Goal: Task Accomplishment & Management: Manage account settings

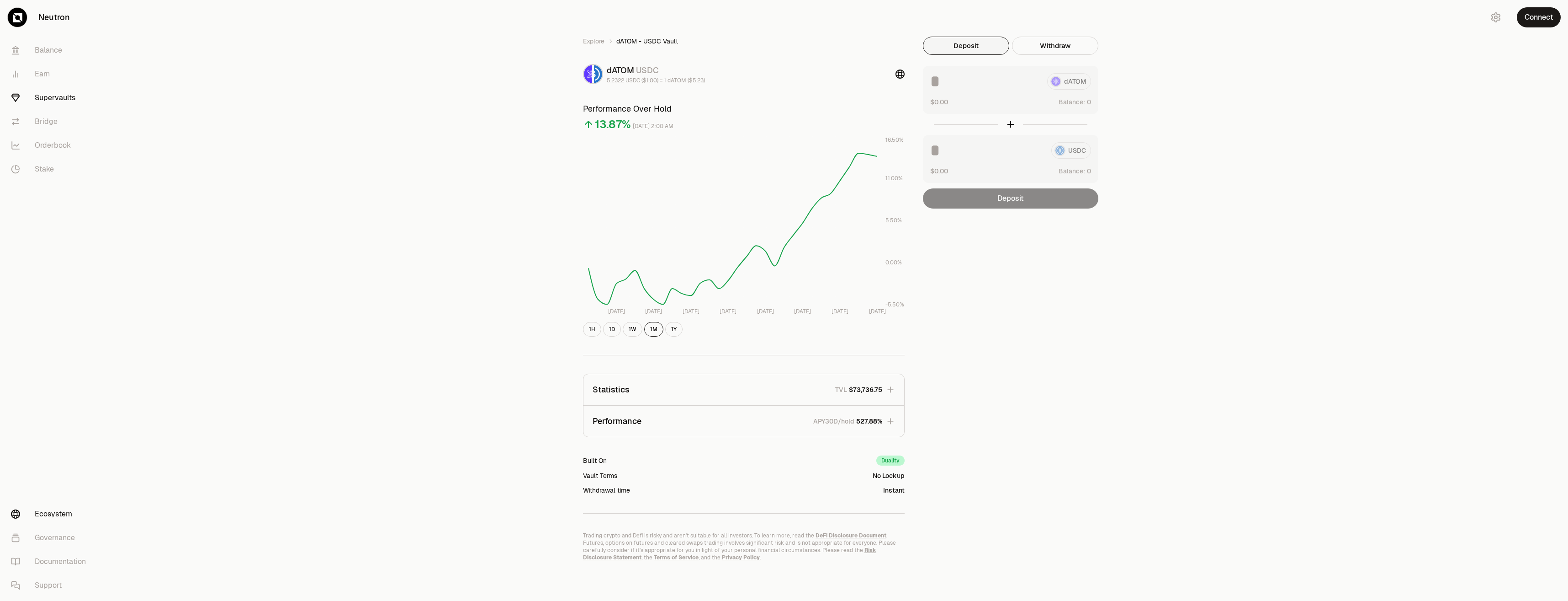
click at [71, 514] on link "Ecosystem" at bounding box center [51, 514] width 95 height 24
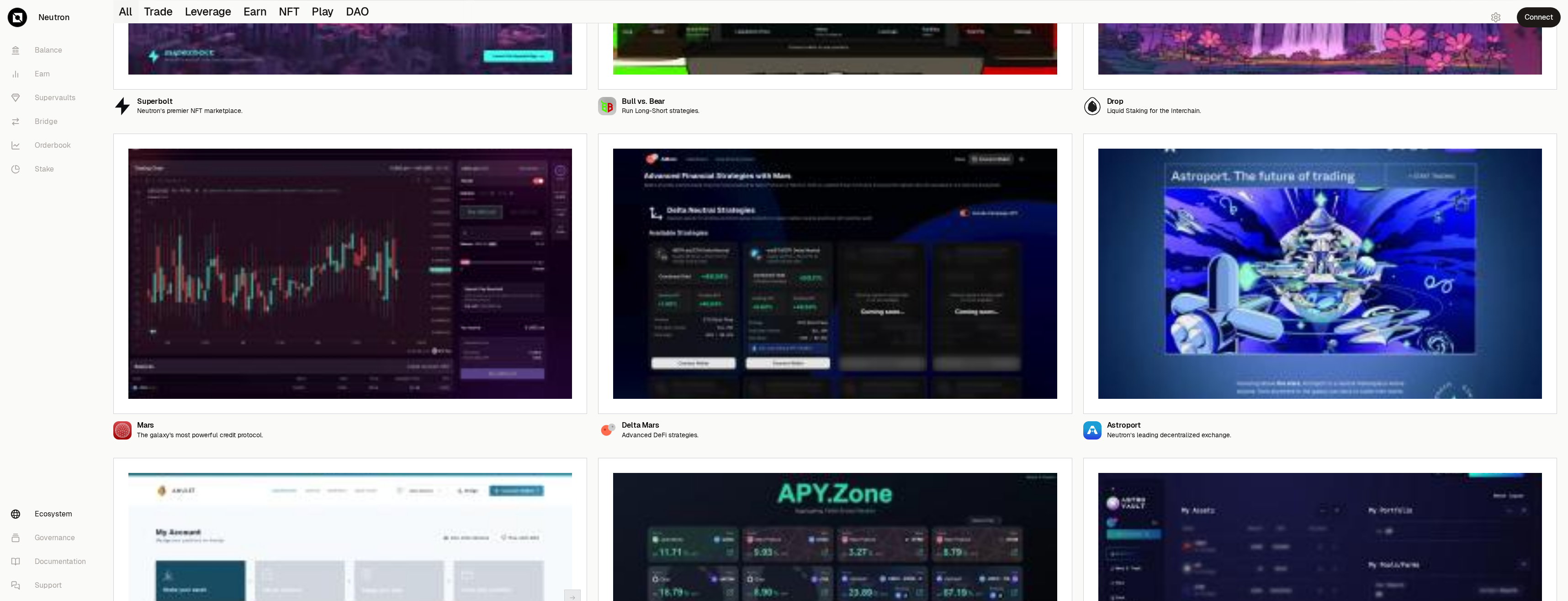
scroll to position [320, 0]
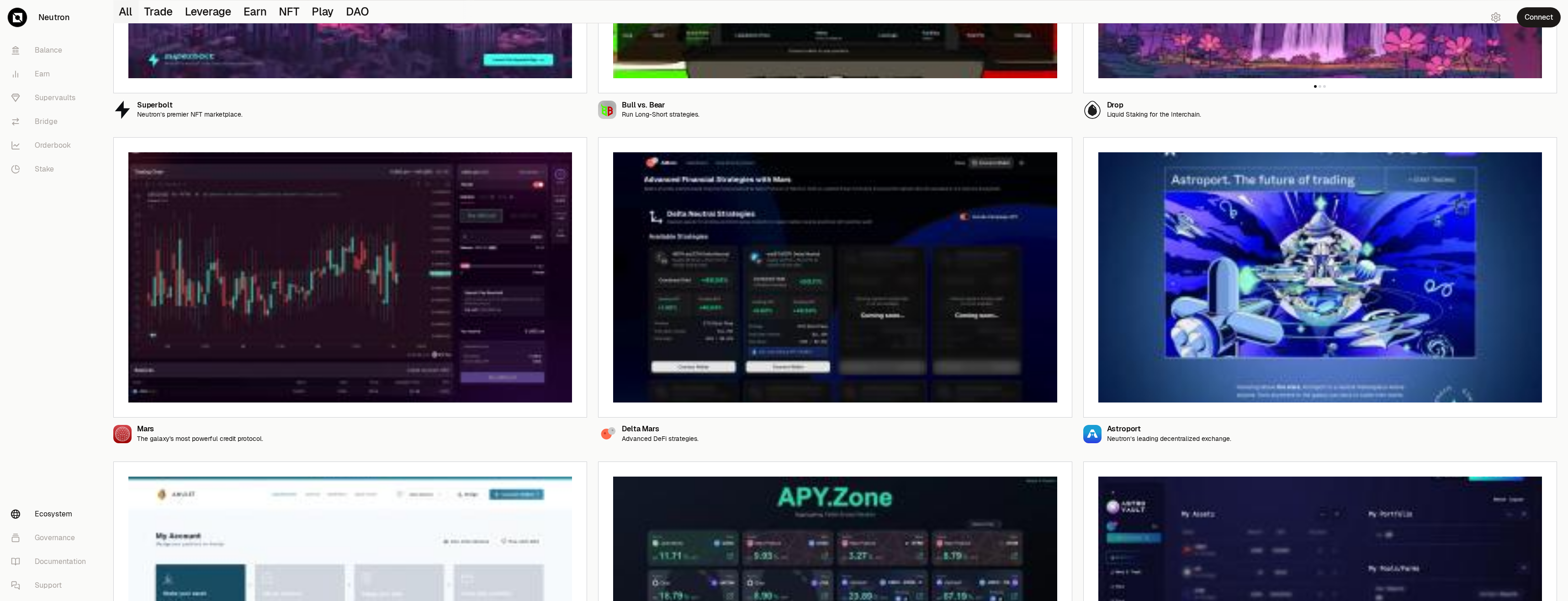
click at [1105, 109] on div "Drop Liquid Staking for the Interchain." at bounding box center [1142, 110] width 118 height 18
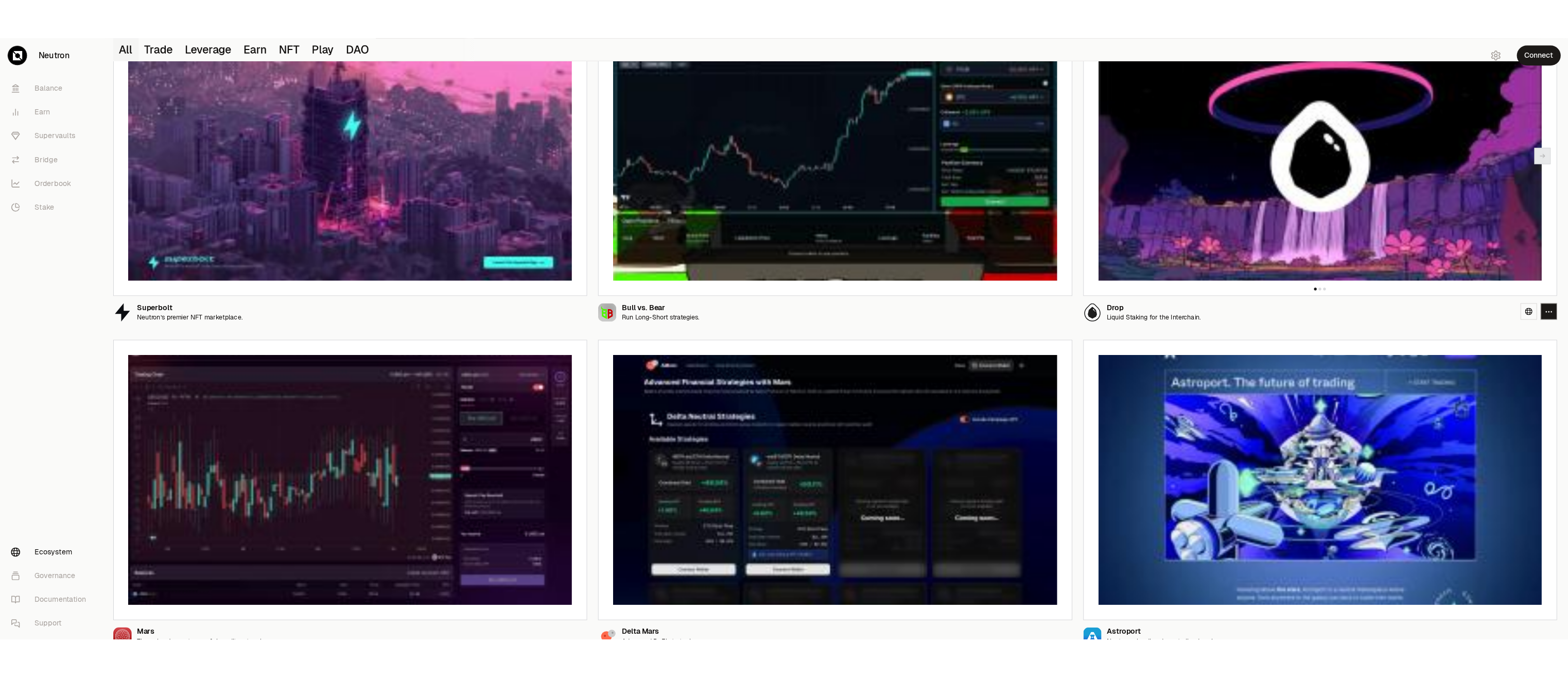
scroll to position [155, 0]
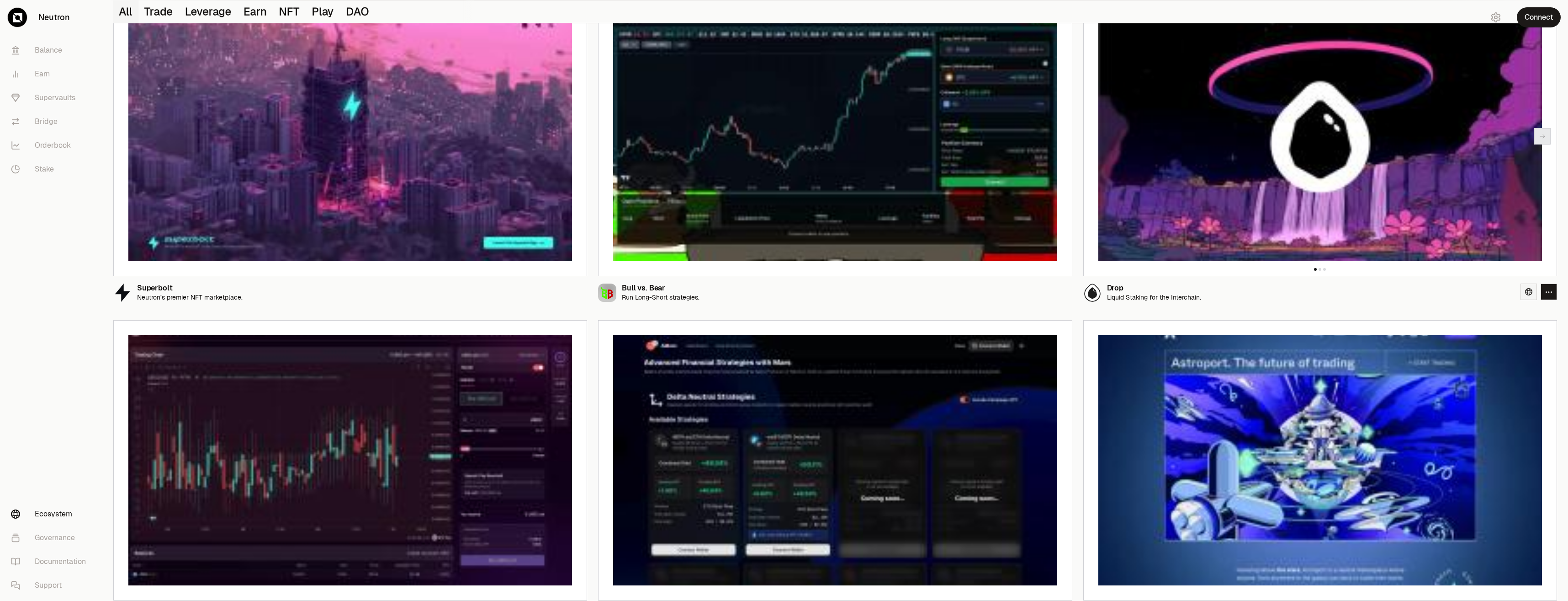
click at [1526, 294] on icon at bounding box center [1528, 292] width 7 height 7
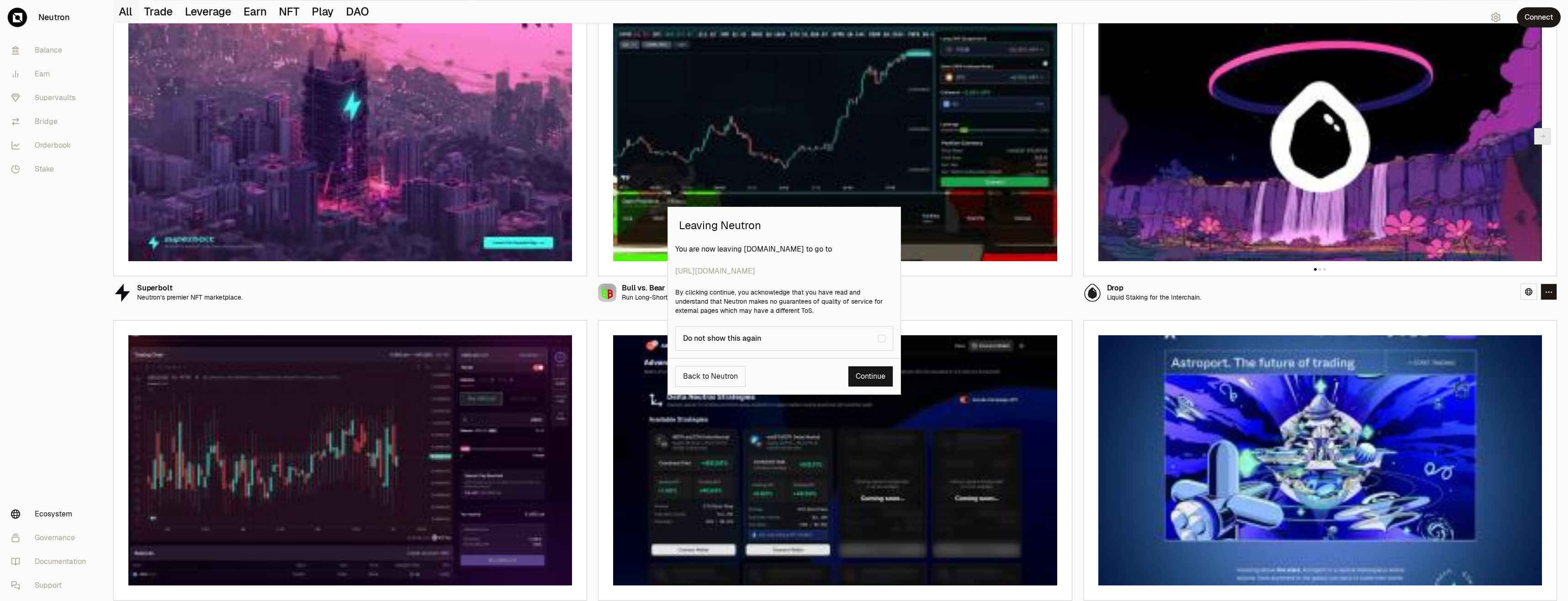
click at [864, 374] on link "Continue" at bounding box center [871, 376] width 45 height 21
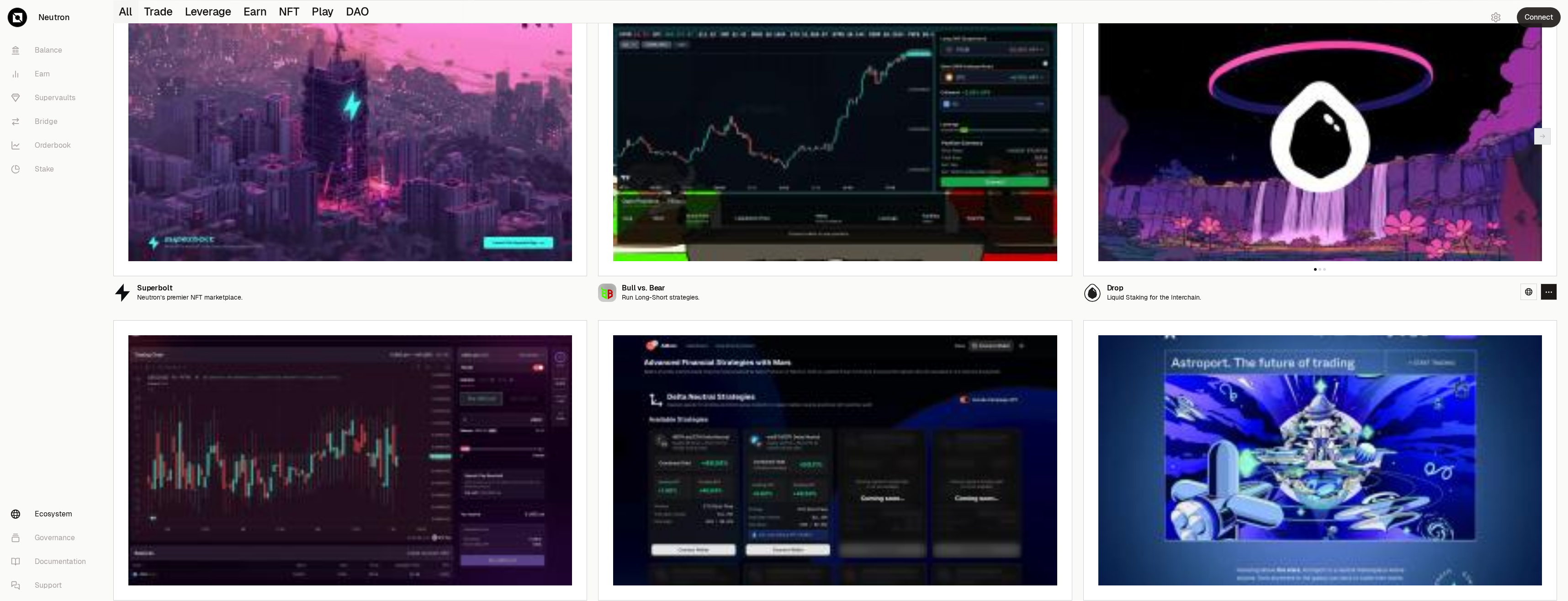
click at [1540, 13] on button "Connect" at bounding box center [1538, 17] width 44 height 20
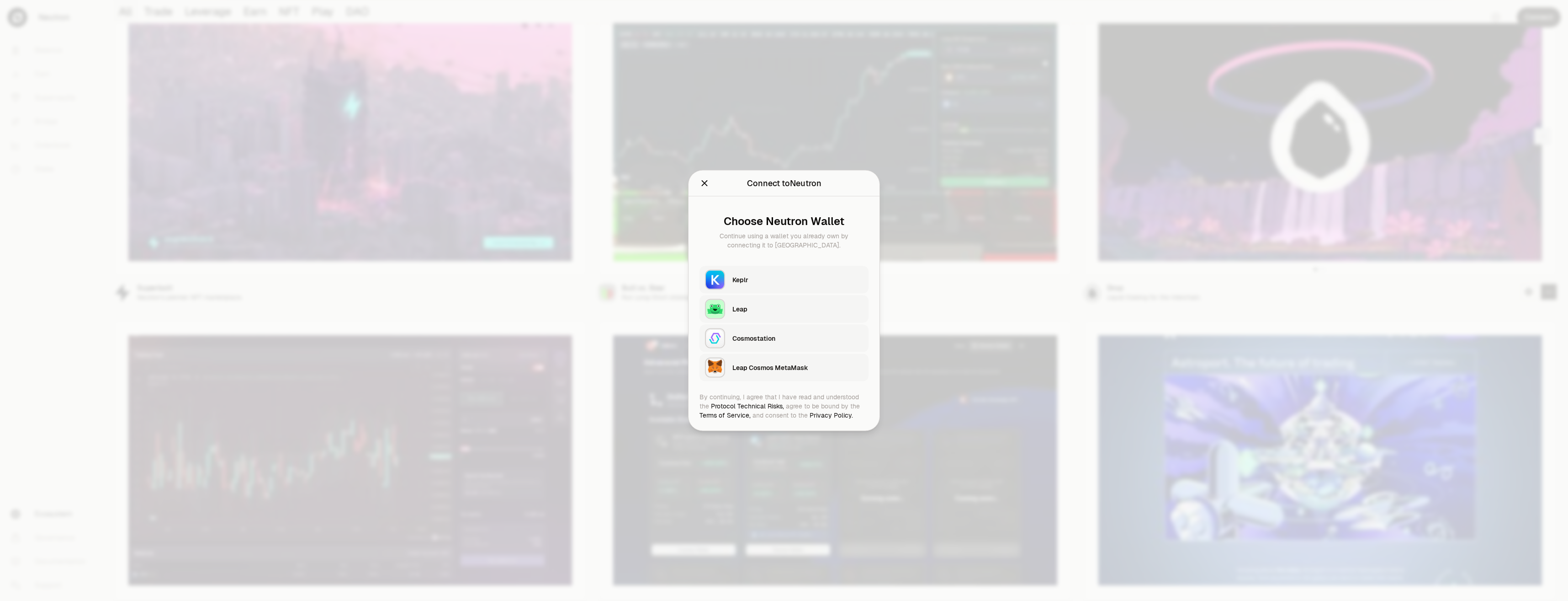
click at [773, 335] on div "Cosmostation" at bounding box center [797, 338] width 131 height 9
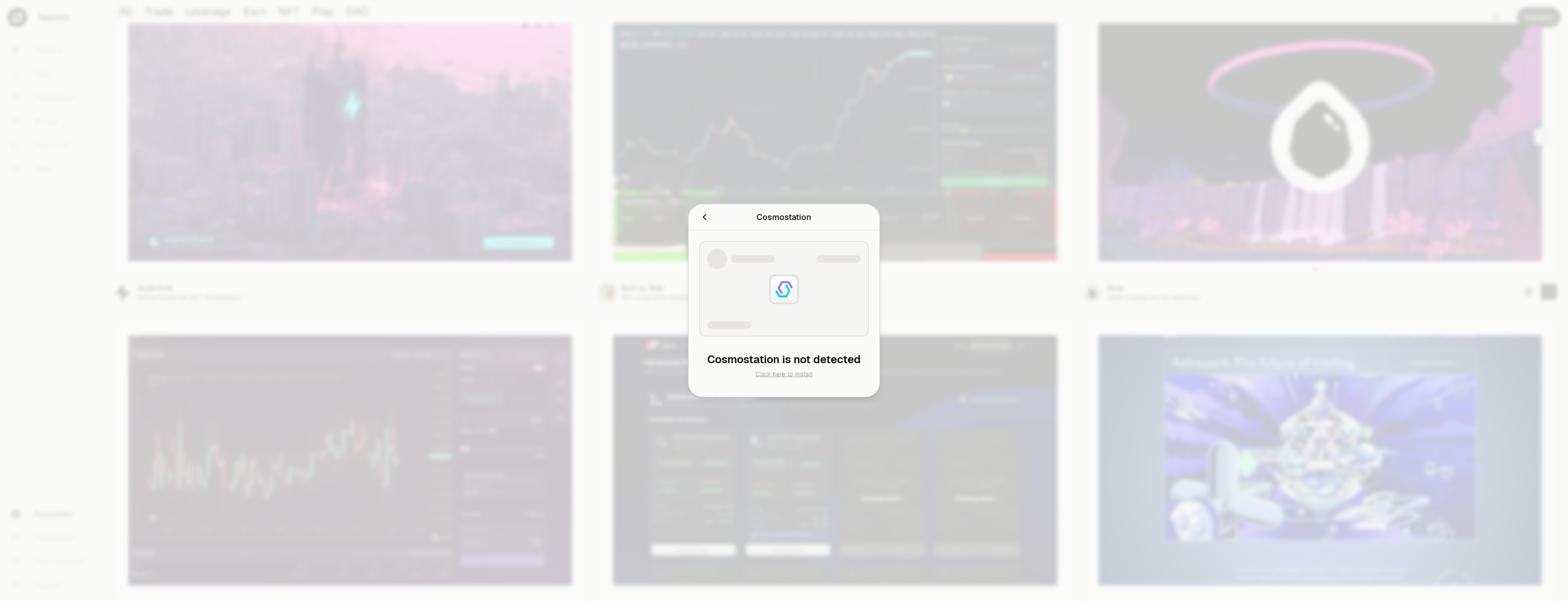
click at [799, 378] on link "Click here to install" at bounding box center [784, 374] width 57 height 8
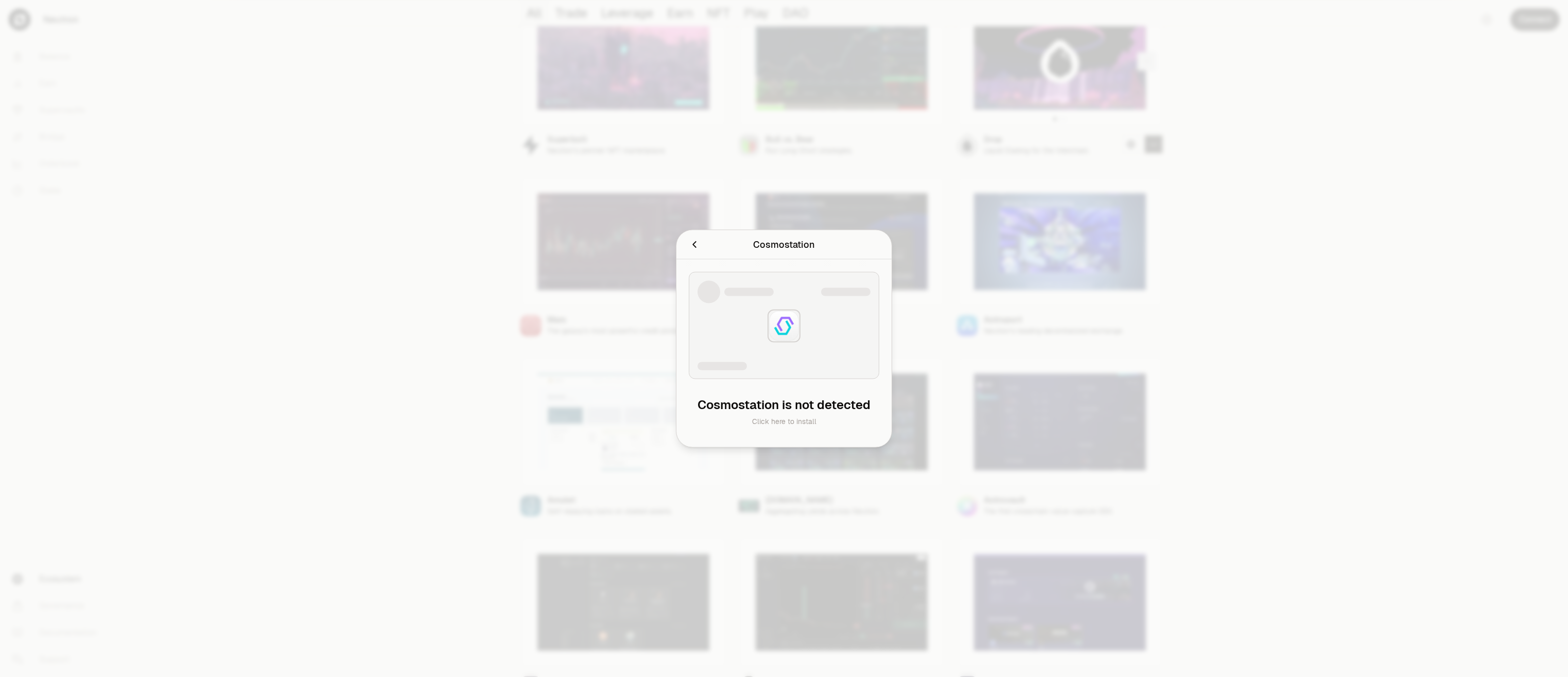
click at [693, 239] on icon "Cancel" at bounding box center [695, 244] width 12 height 12
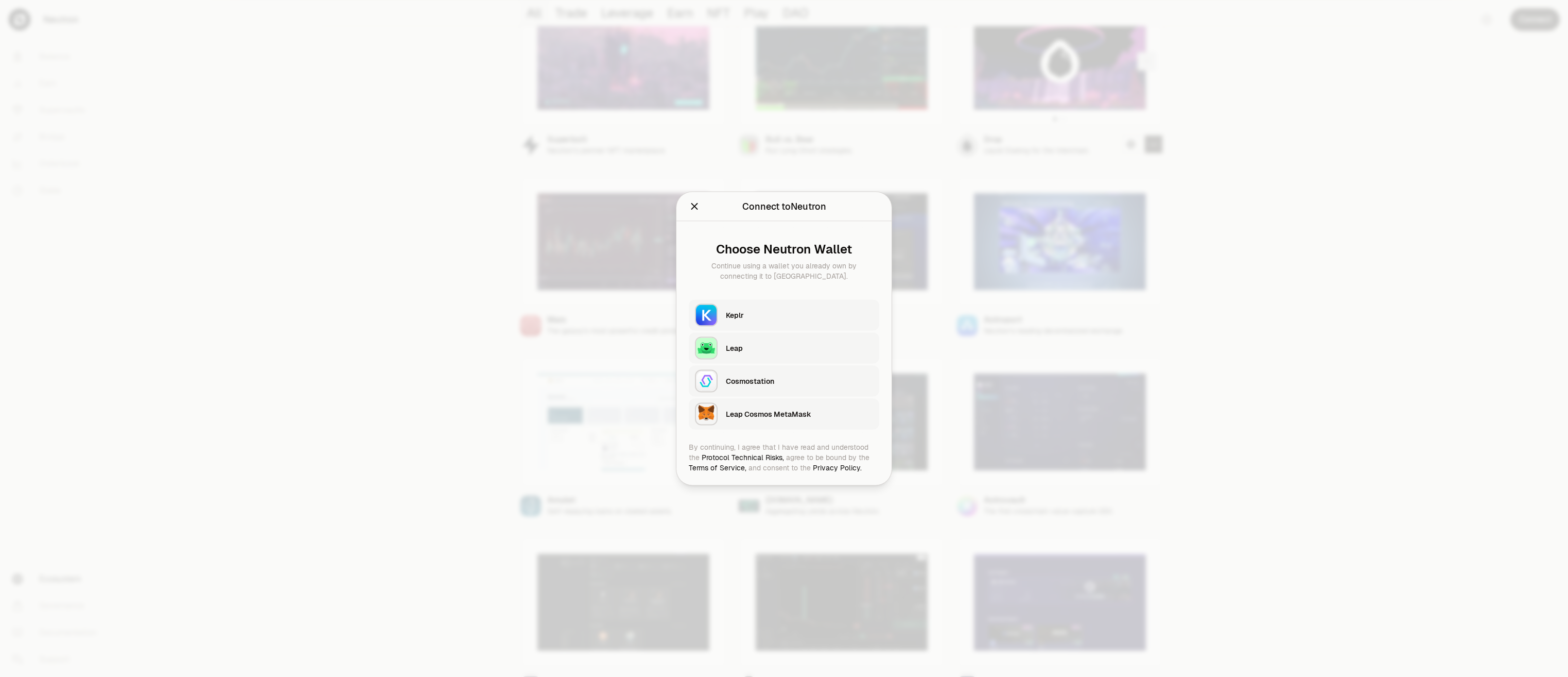
click at [797, 384] on div "Cosmostation" at bounding box center [800, 381] width 147 height 10
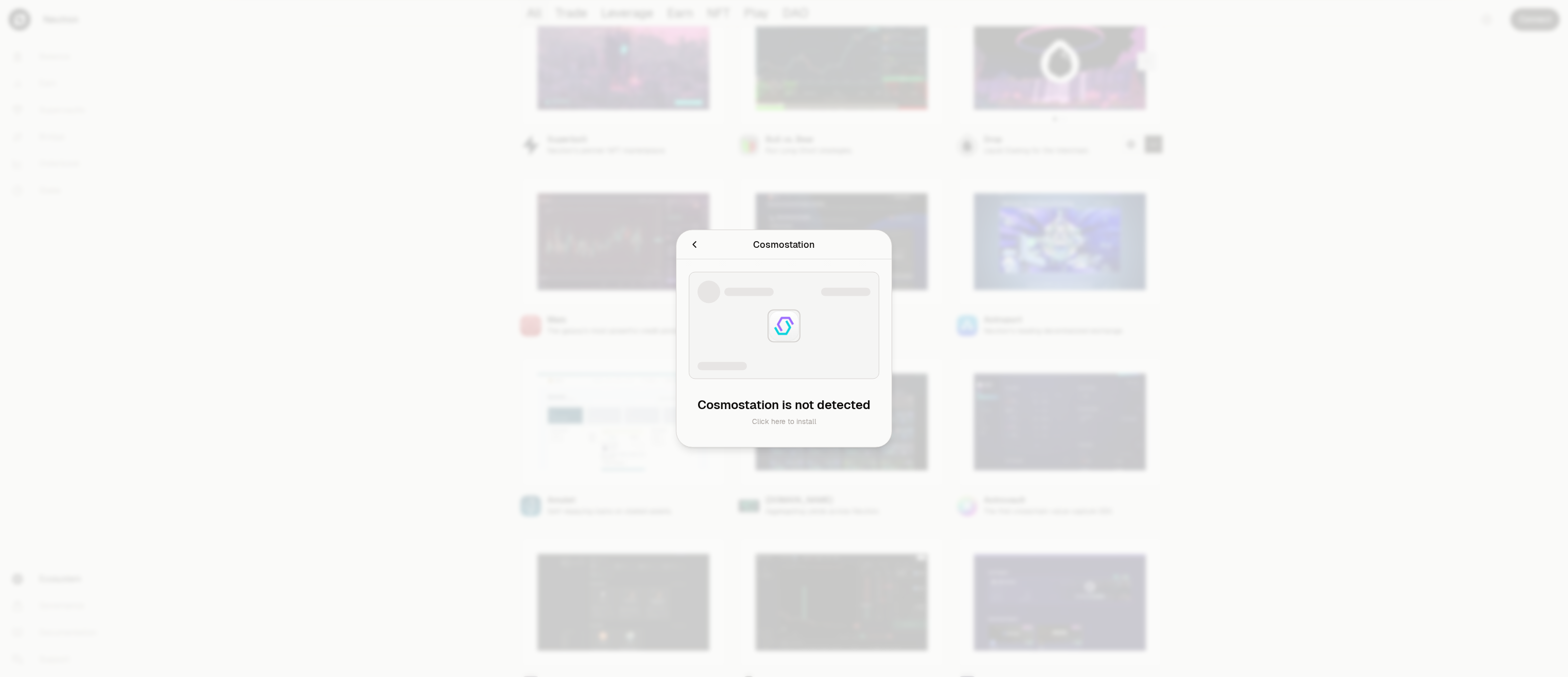
click at [1074, 330] on div at bounding box center [784, 338] width 1568 height 677
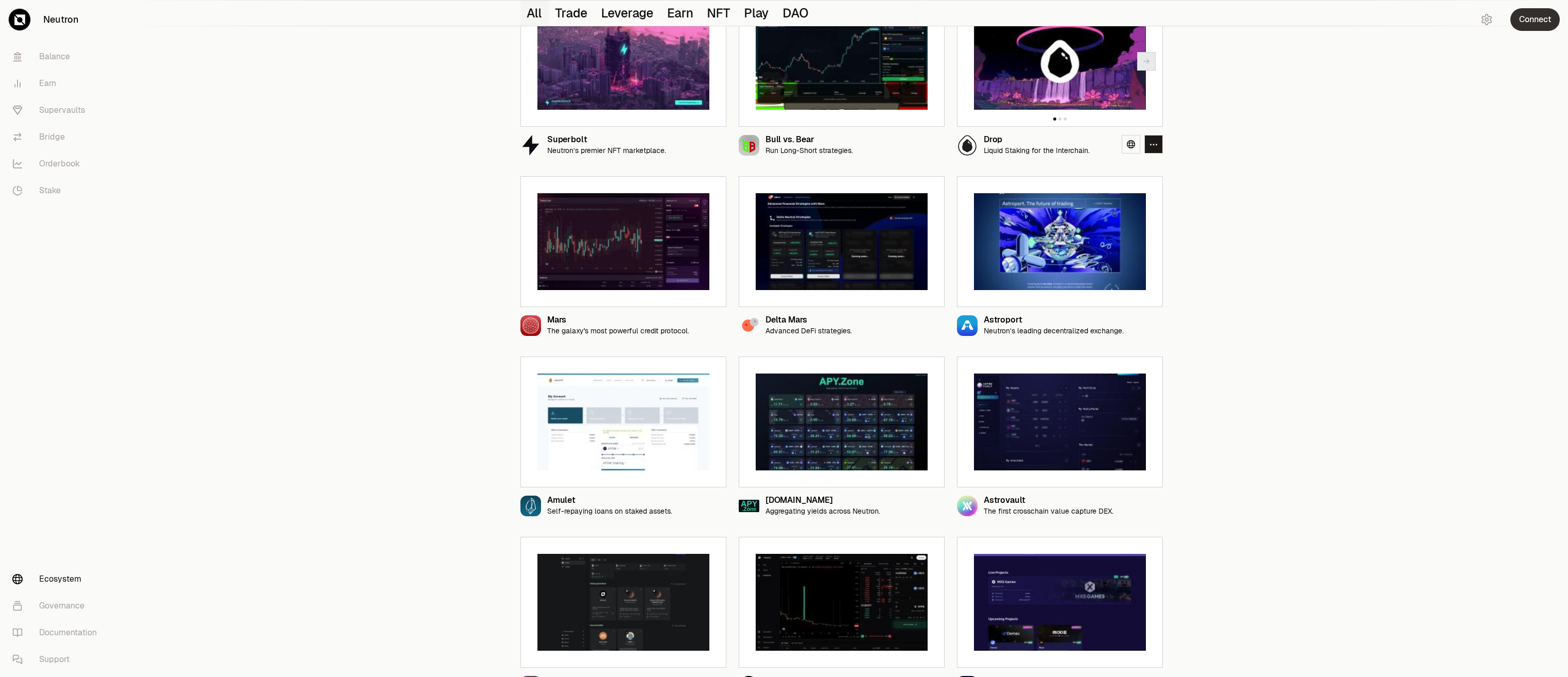
click at [1546, 25] on button "Connect" at bounding box center [1535, 19] width 49 height 22
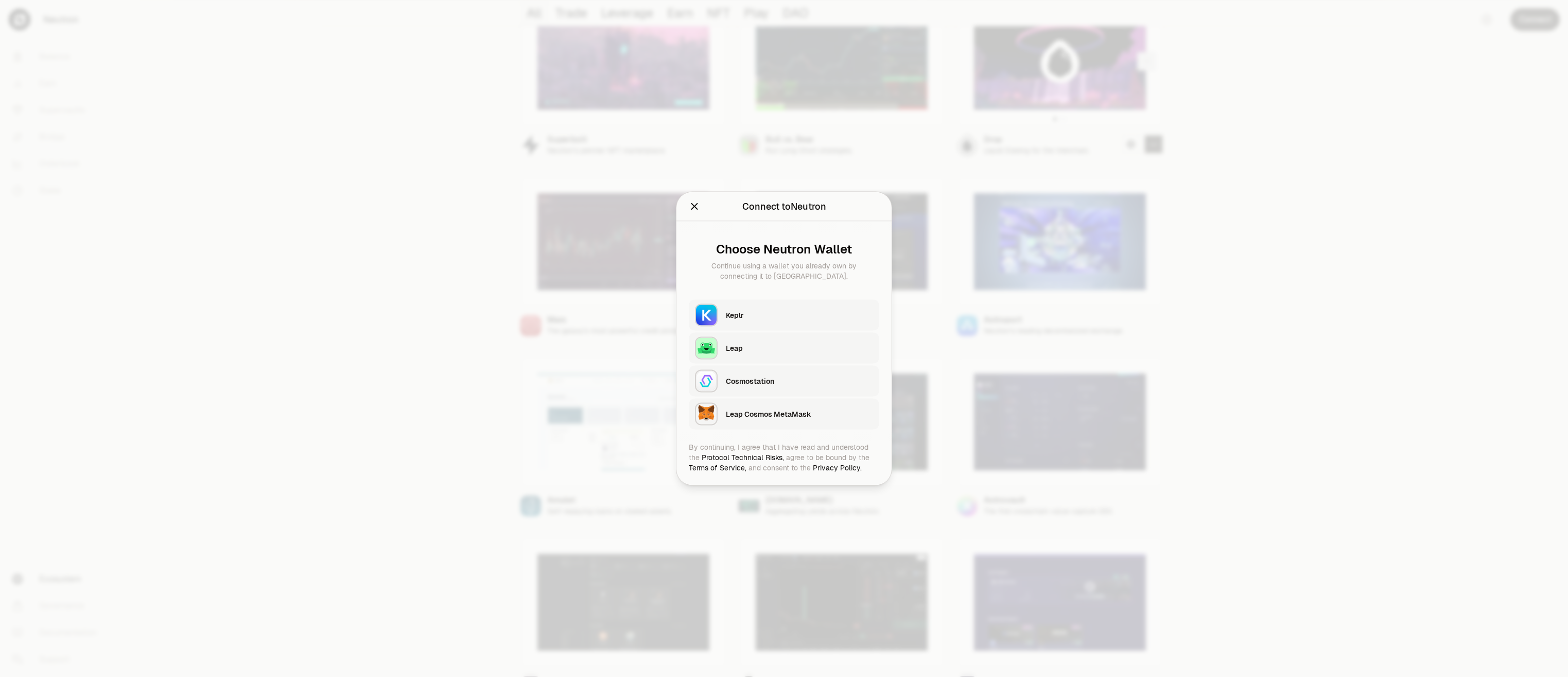
click at [786, 383] on div "Cosmostation" at bounding box center [800, 381] width 147 height 10
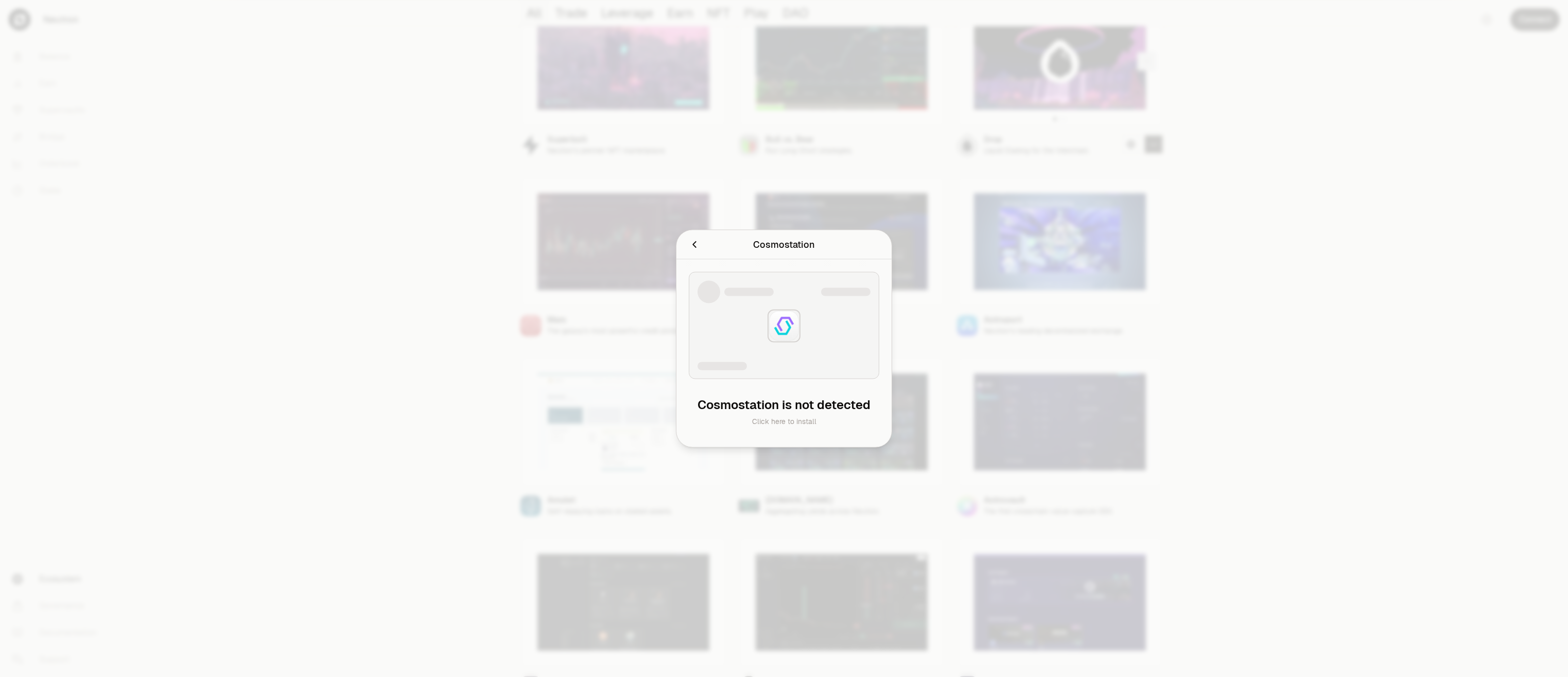
click at [1287, 428] on div at bounding box center [784, 338] width 1568 height 677
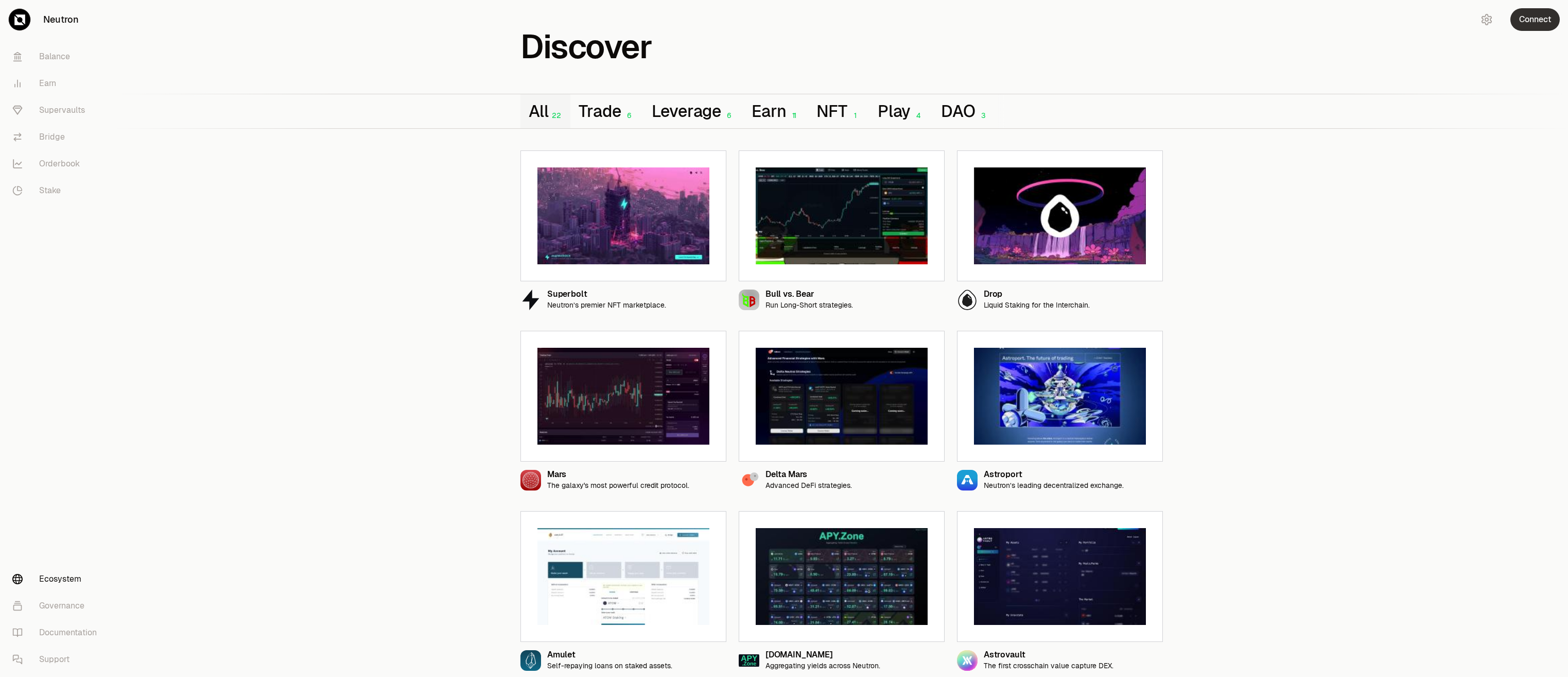
click at [1535, 23] on button "Connect" at bounding box center [1535, 19] width 49 height 22
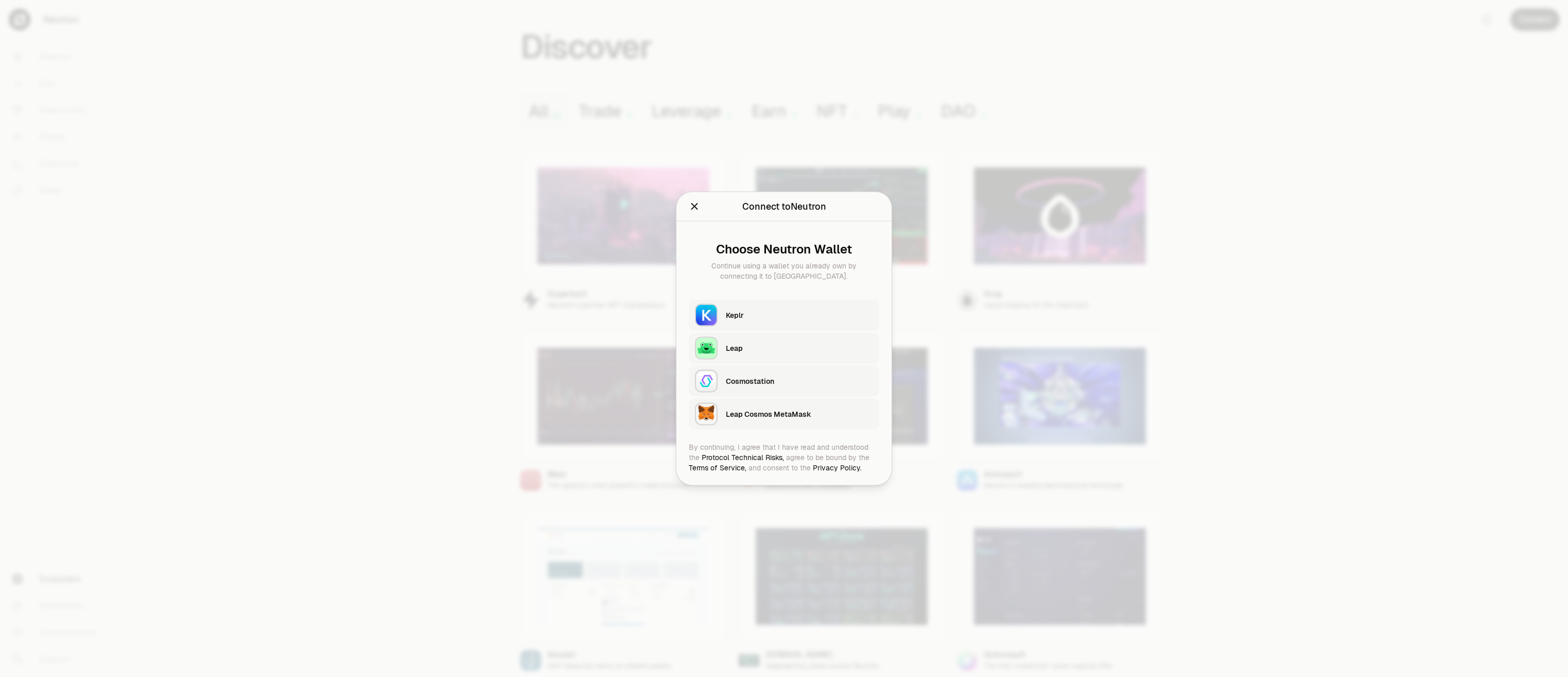
click at [802, 382] on div "Cosmostation" at bounding box center [800, 381] width 147 height 10
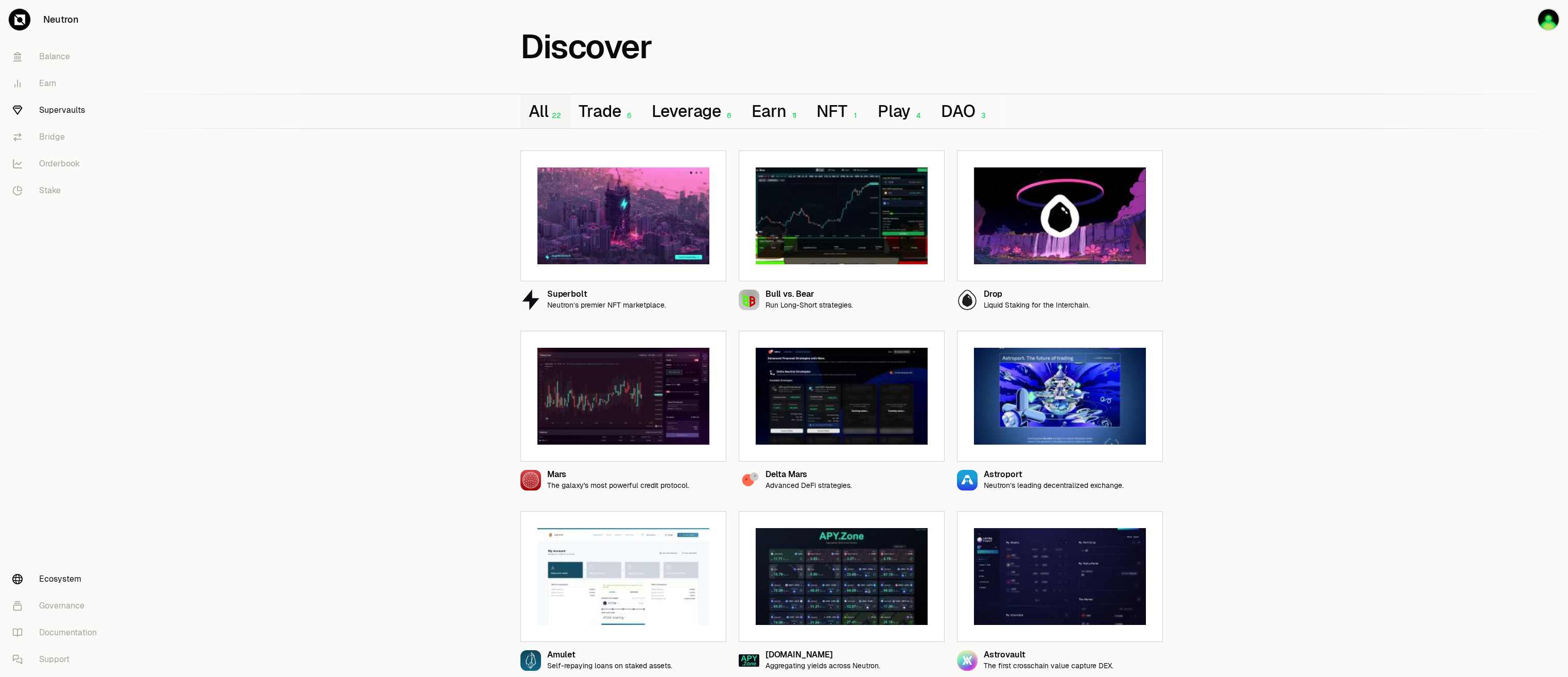
click at [71, 105] on link "Supervaults" at bounding box center [58, 110] width 107 height 27
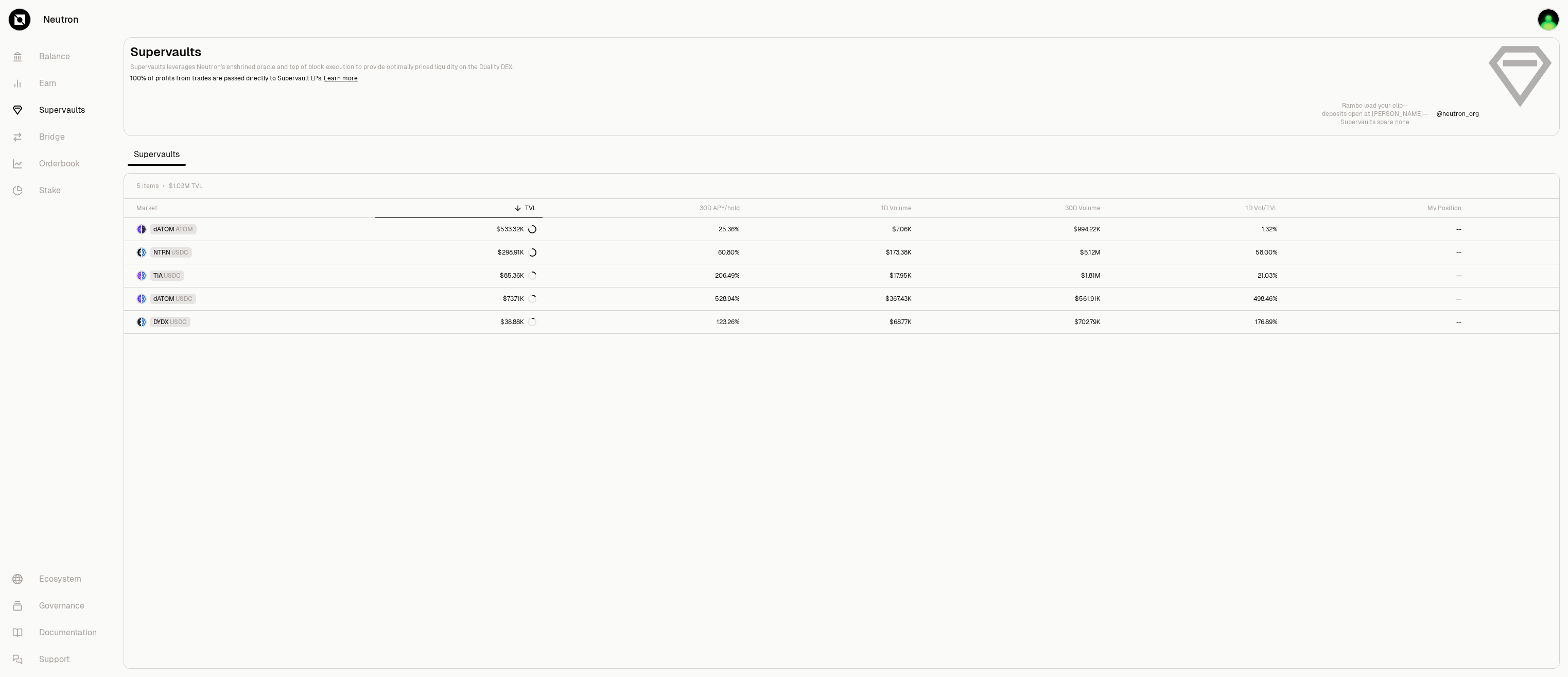
click at [1452, 460] on div "Market TVL 30D APY/hold 1D Volume 30D Volume 1D Vol/TVL My Position dATOM ATOM …" at bounding box center [841, 433] width 1435 height 469
click at [340, 82] on link "Learn more" at bounding box center [340, 78] width 34 height 8
click at [767, 300] on link "$367.43K" at bounding box center [832, 298] width 173 height 22
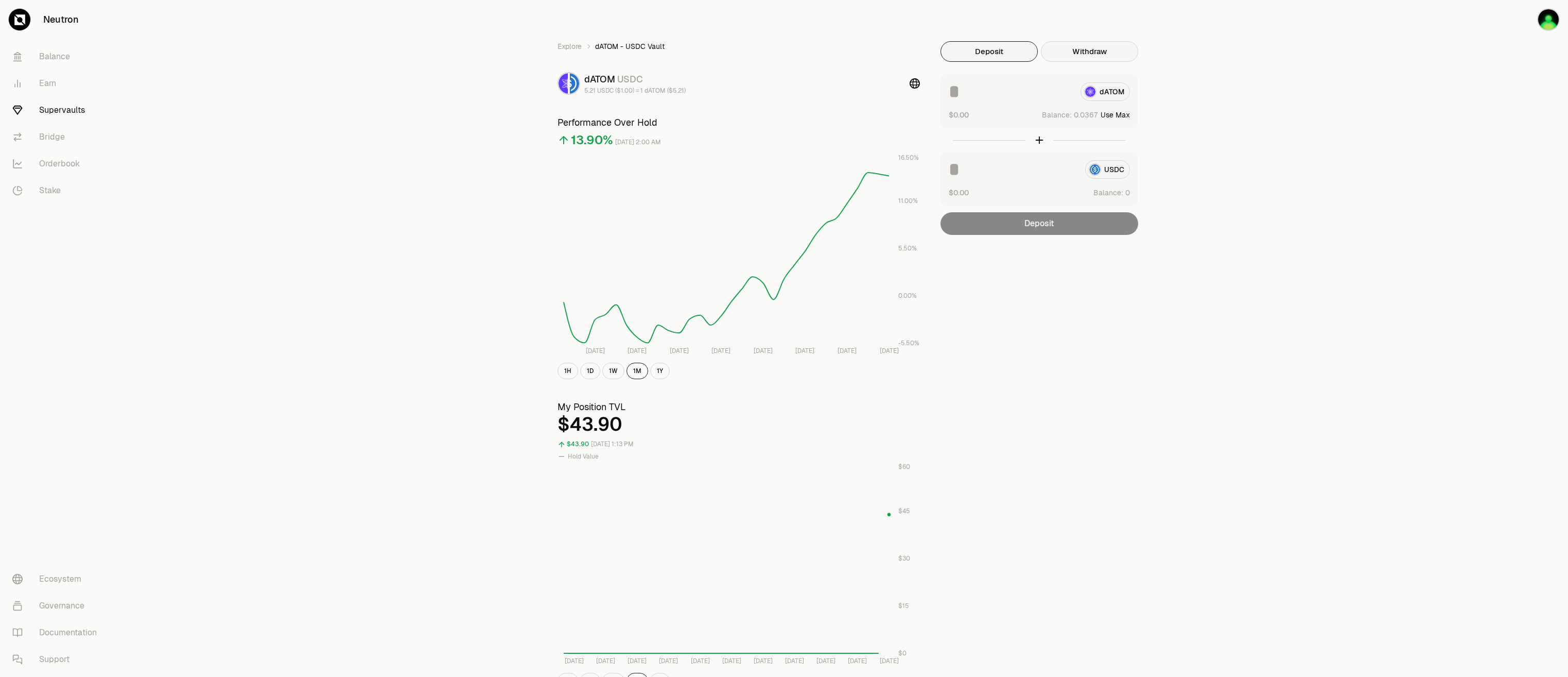
click at [1084, 54] on button "Withdraw" at bounding box center [1089, 51] width 98 height 20
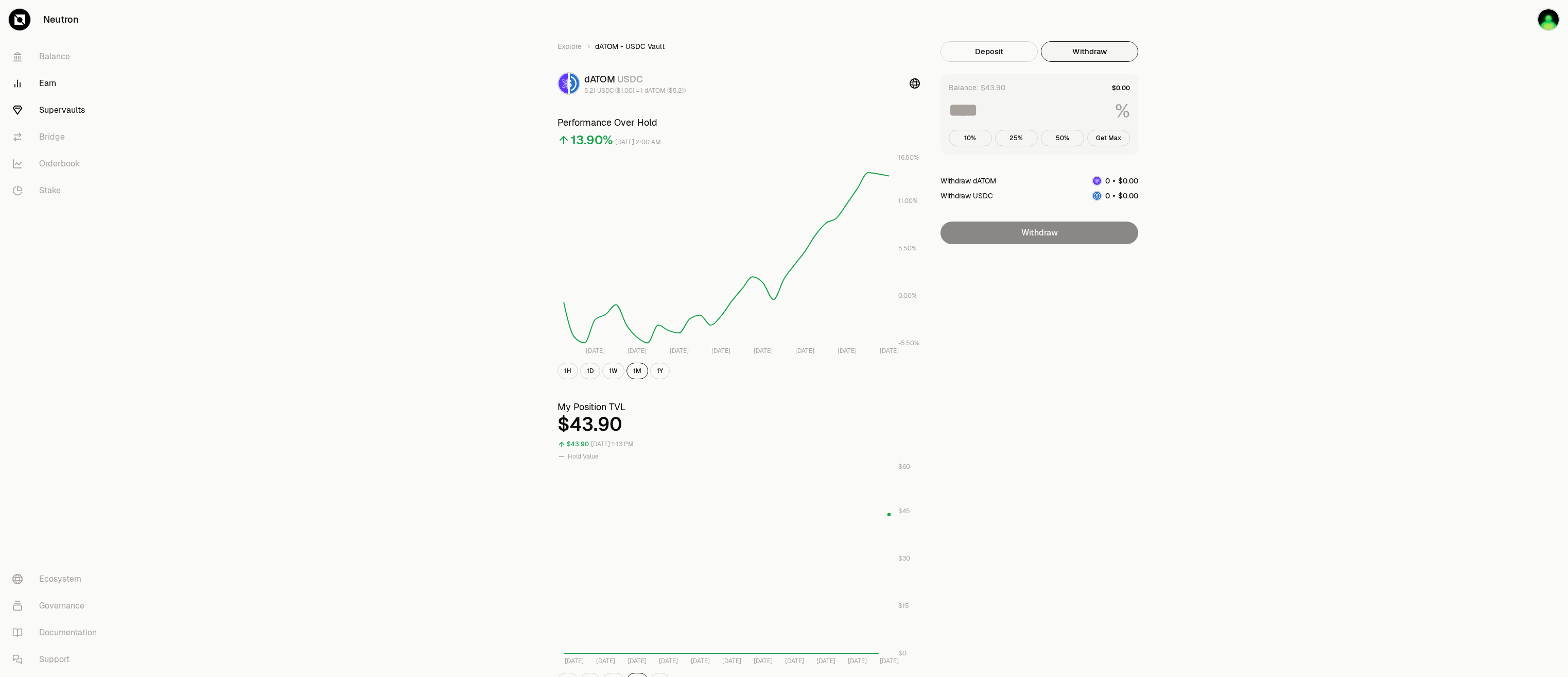
click at [59, 82] on link "Earn" at bounding box center [58, 83] width 107 height 27
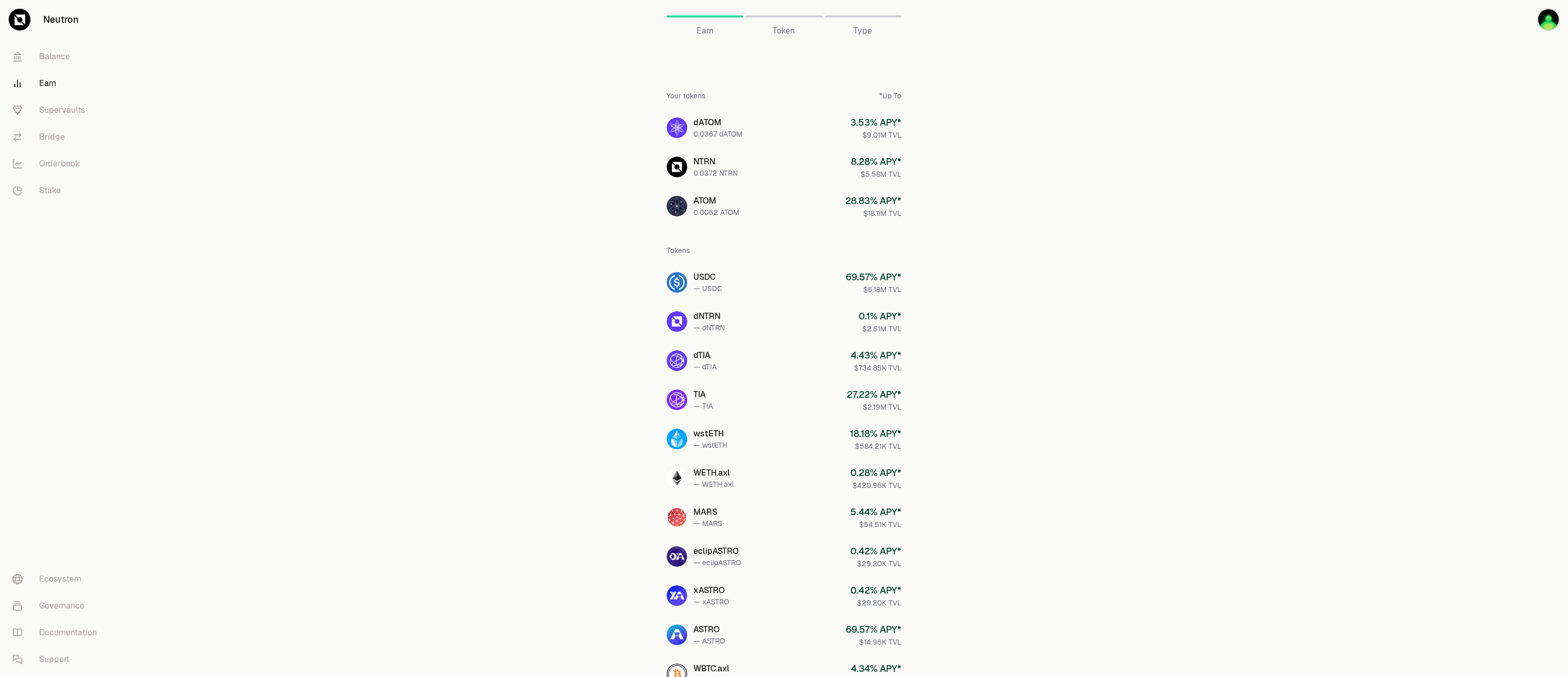
click at [789, 30] on span "Token" at bounding box center [784, 30] width 22 height 12
click at [794, 31] on span "Token" at bounding box center [784, 30] width 22 height 12
click at [59, 181] on link "Stake" at bounding box center [58, 190] width 107 height 27
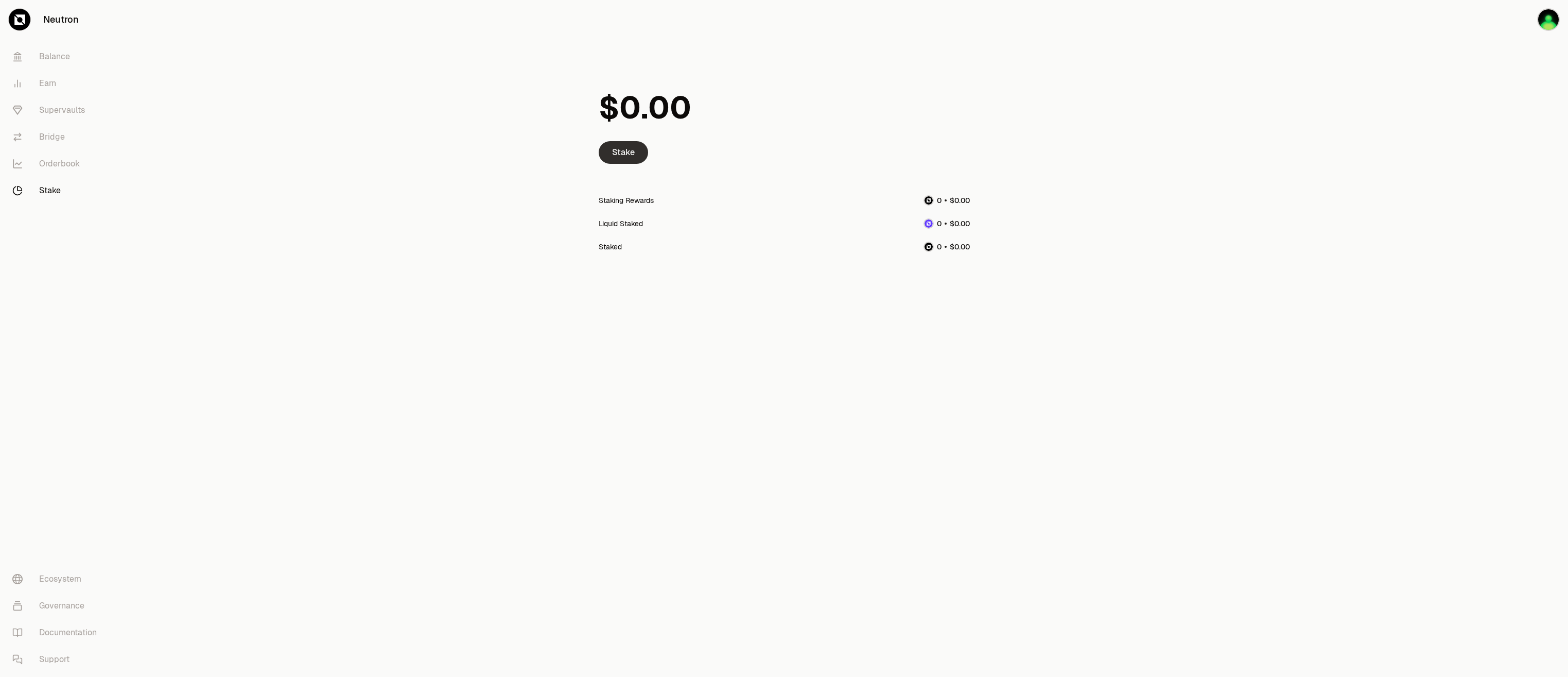
click at [646, 155] on link "Stake" at bounding box center [623, 152] width 49 height 22
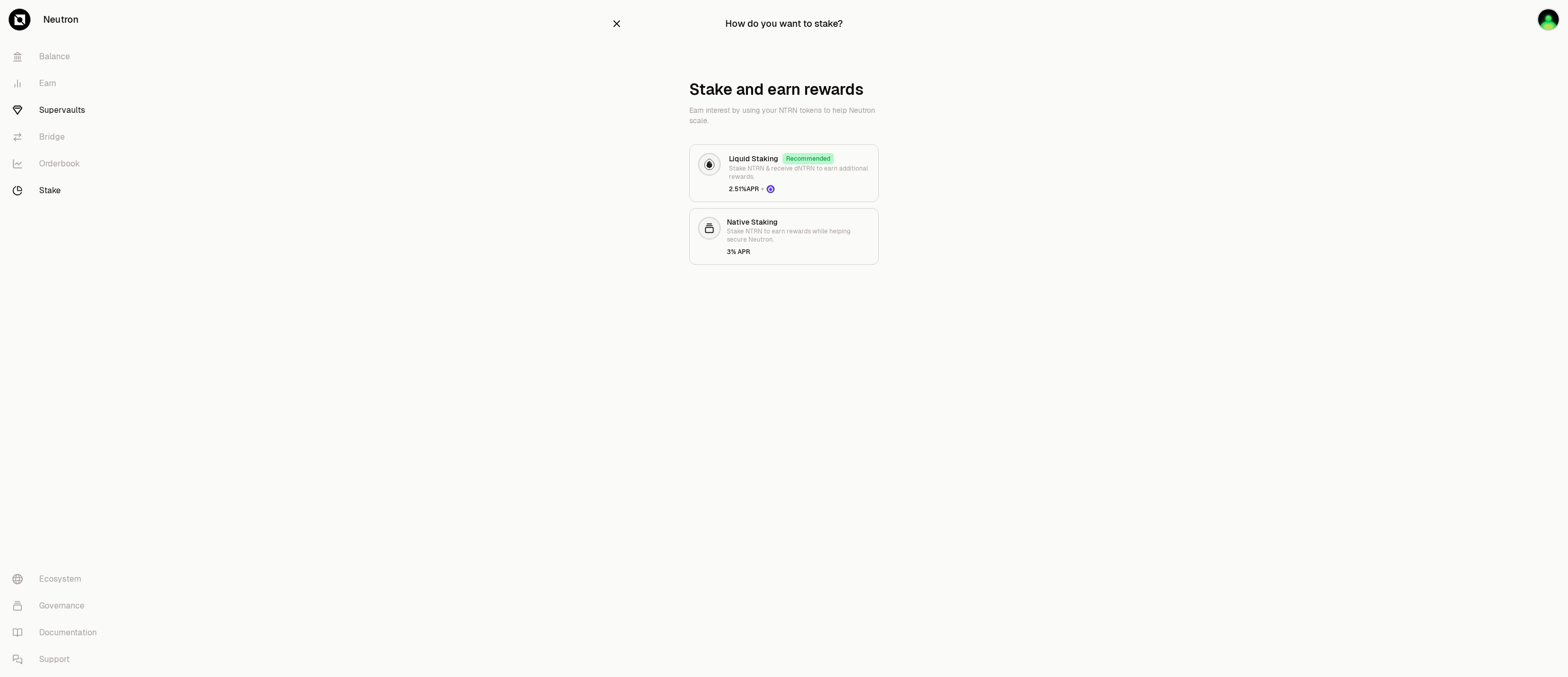
click at [78, 116] on link "Supervaults" at bounding box center [58, 110] width 107 height 27
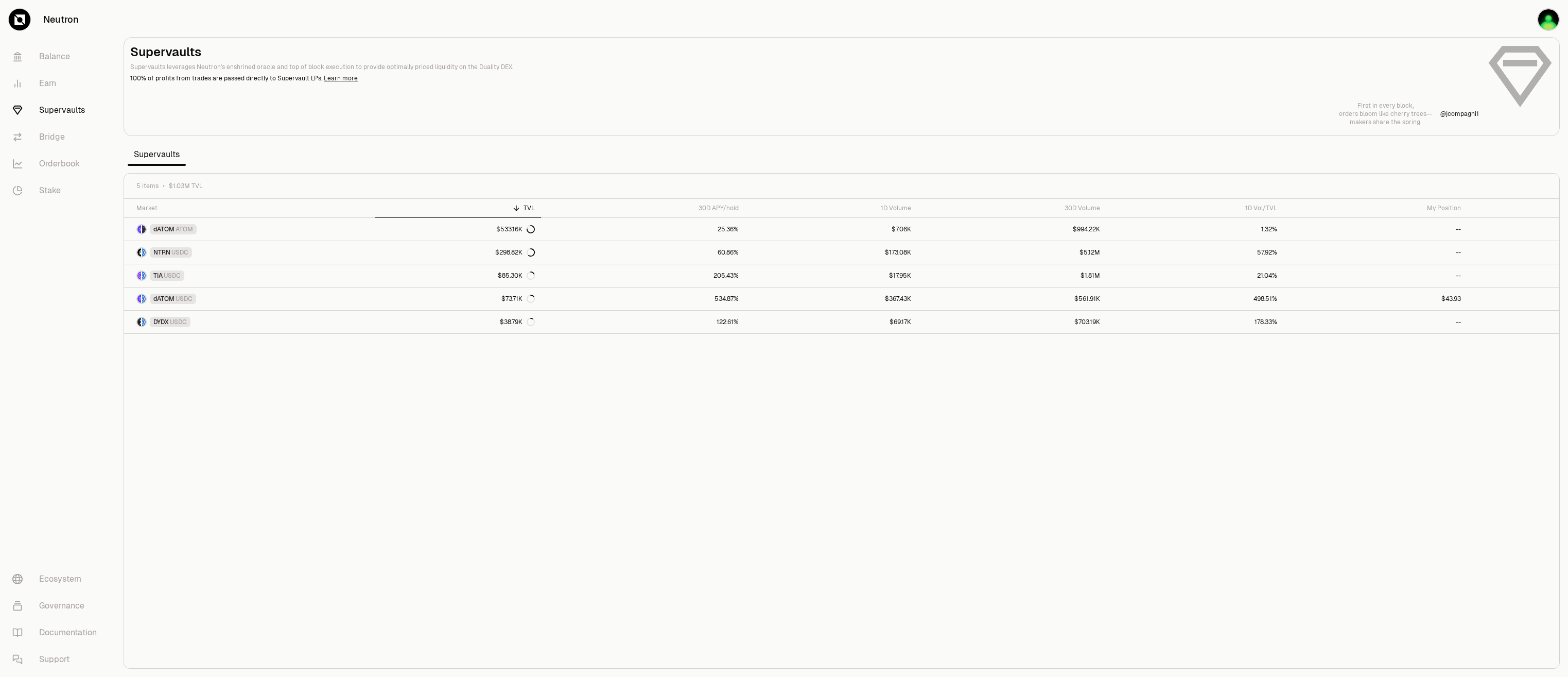
click at [332, 77] on link "Learn more" at bounding box center [340, 78] width 34 height 8
click at [1327, 300] on link "$43.92" at bounding box center [1375, 298] width 184 height 22
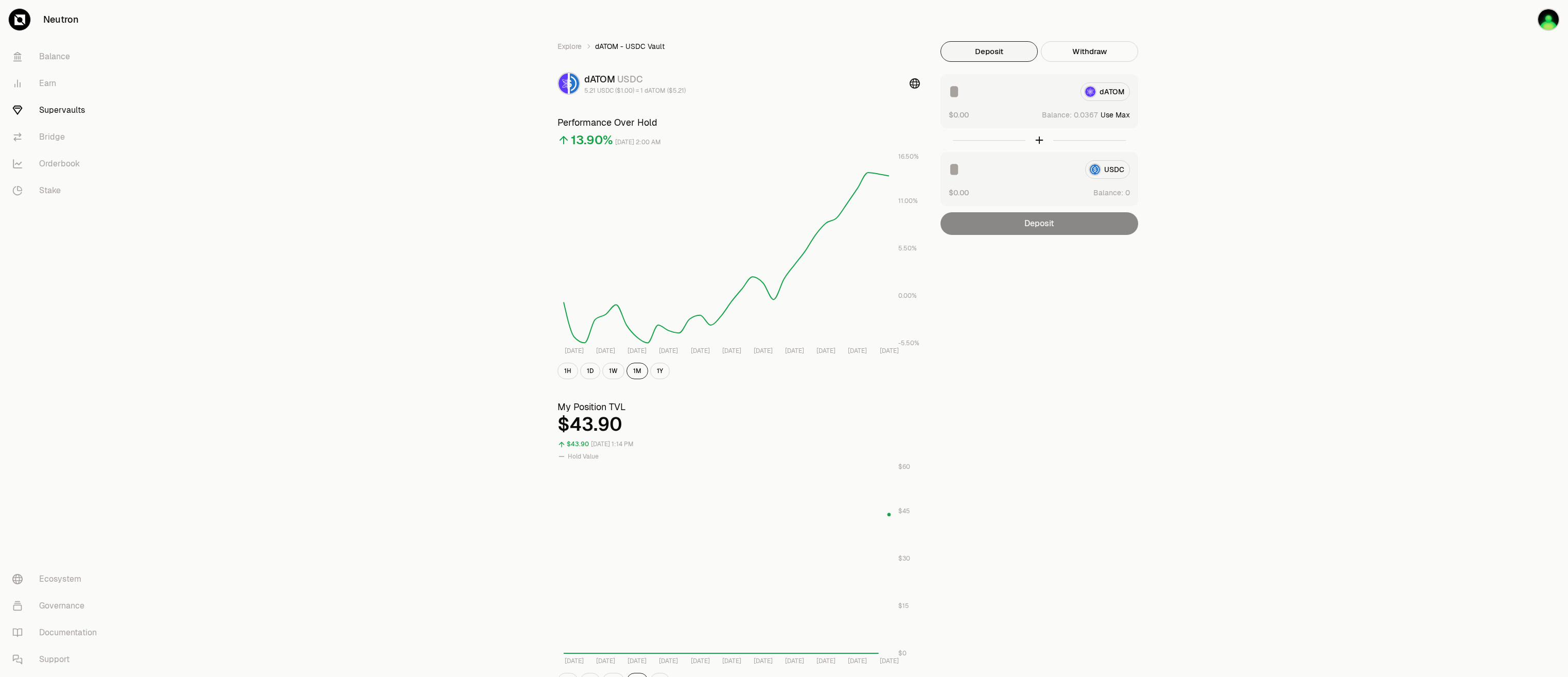
click at [914, 82] on icon at bounding box center [914, 83] width 10 height 10
click at [77, 112] on link "Supervaults" at bounding box center [58, 110] width 107 height 27
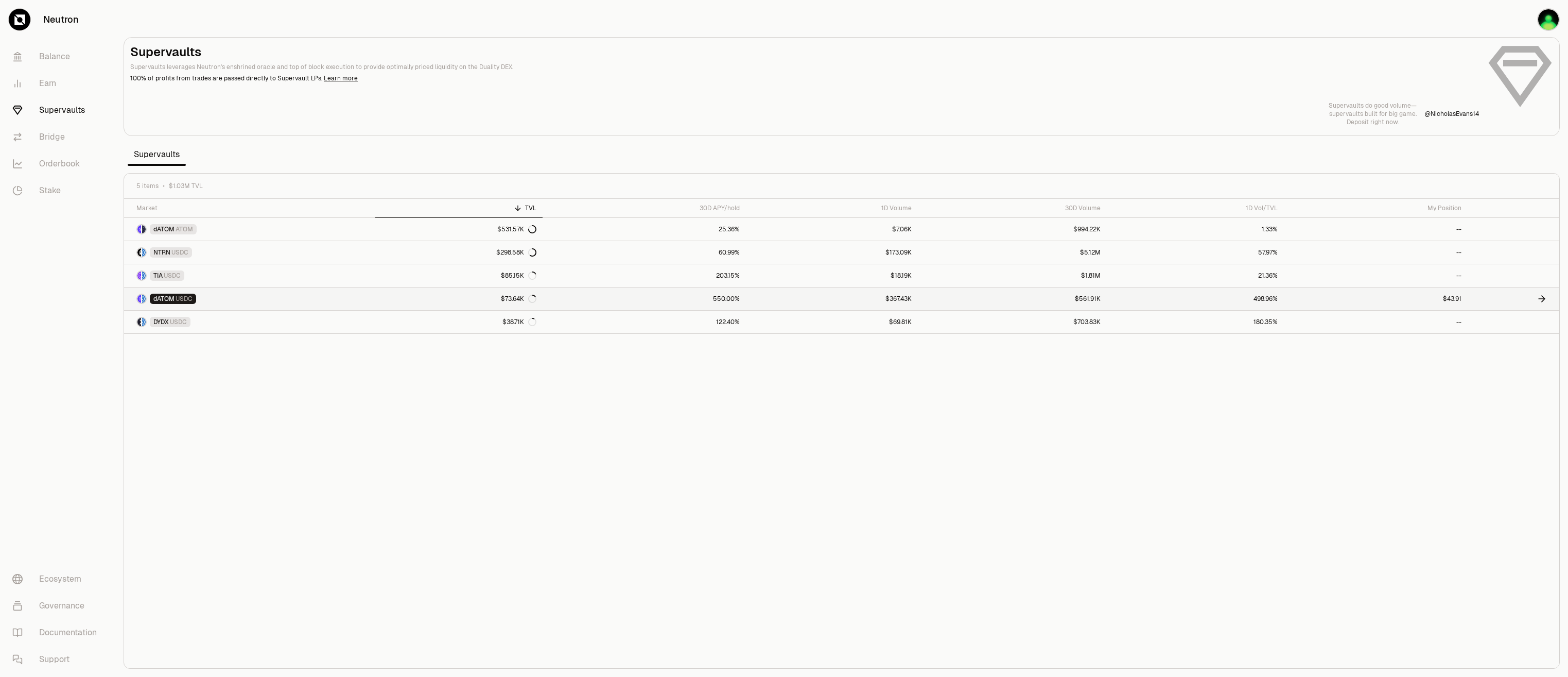
click at [1301, 298] on link "$43.91" at bounding box center [1376, 298] width 184 height 22
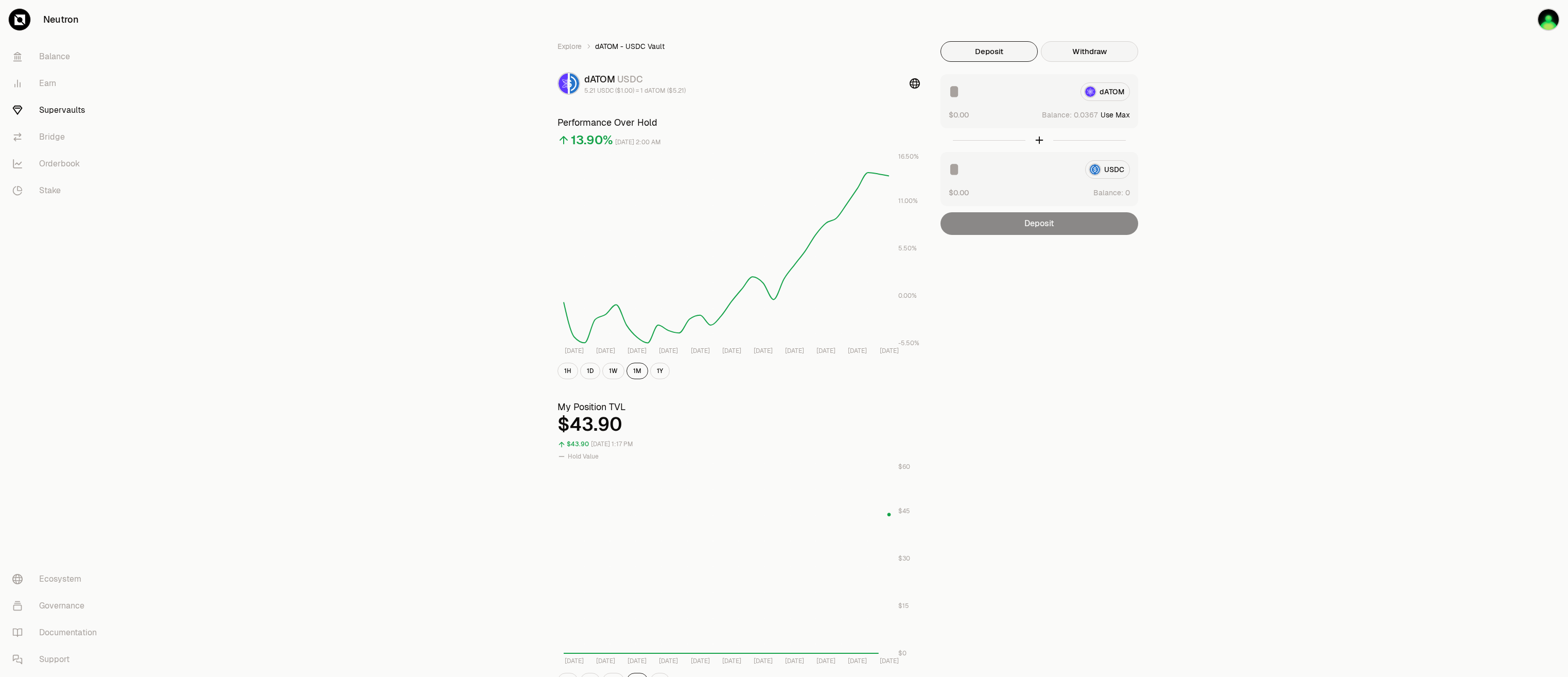
click at [1100, 51] on button "Withdraw" at bounding box center [1089, 51] width 98 height 20
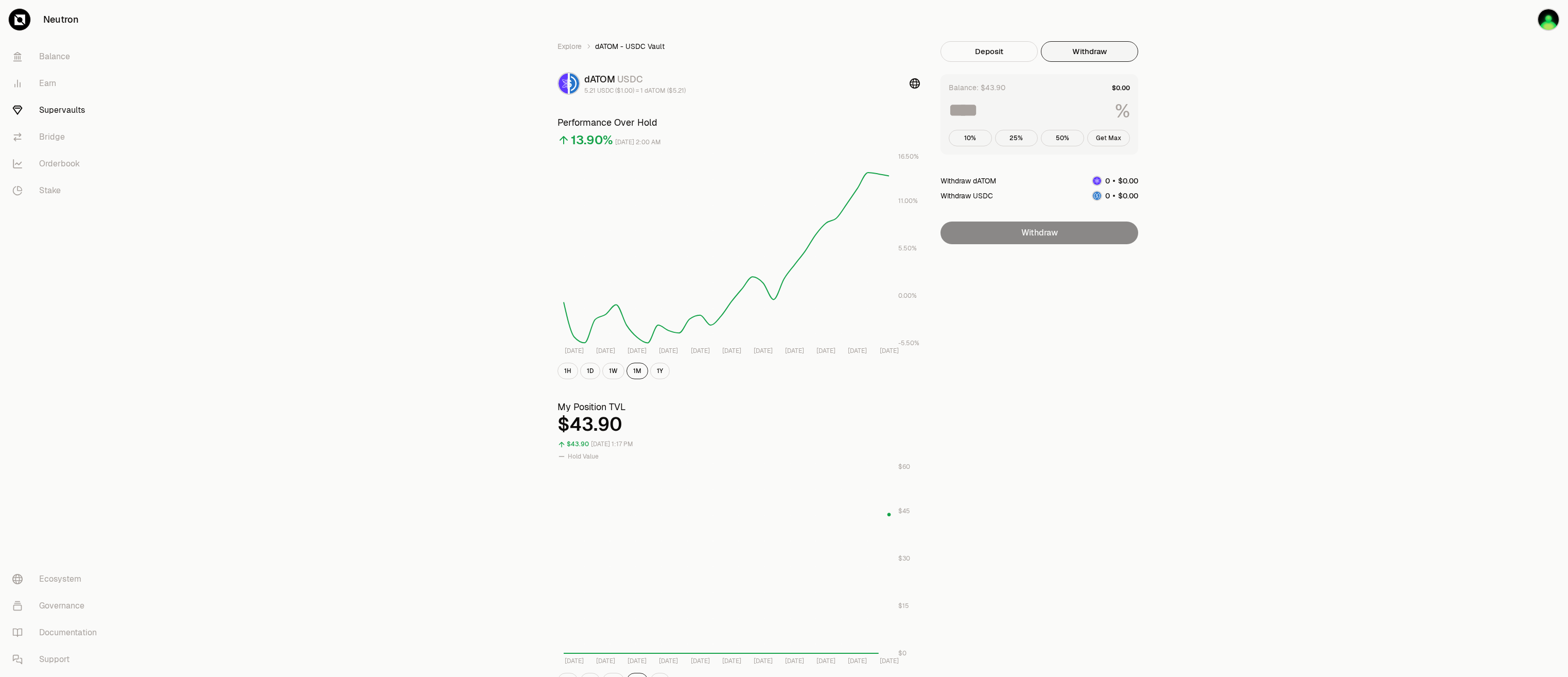
click at [1109, 135] on button "Get Max" at bounding box center [1109, 137] width 43 height 17
type input "***"
click at [71, 175] on link "Orderbook" at bounding box center [58, 163] width 107 height 27
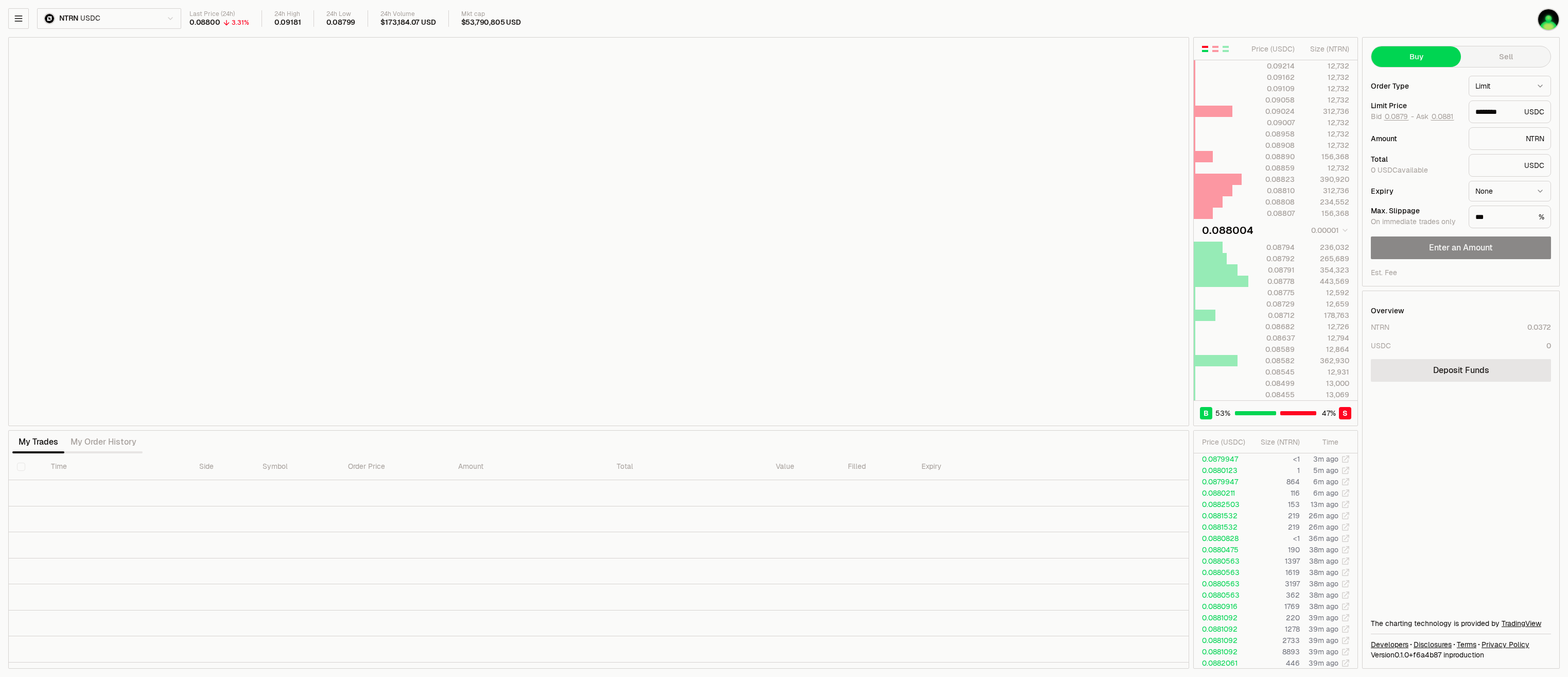
type input "********"
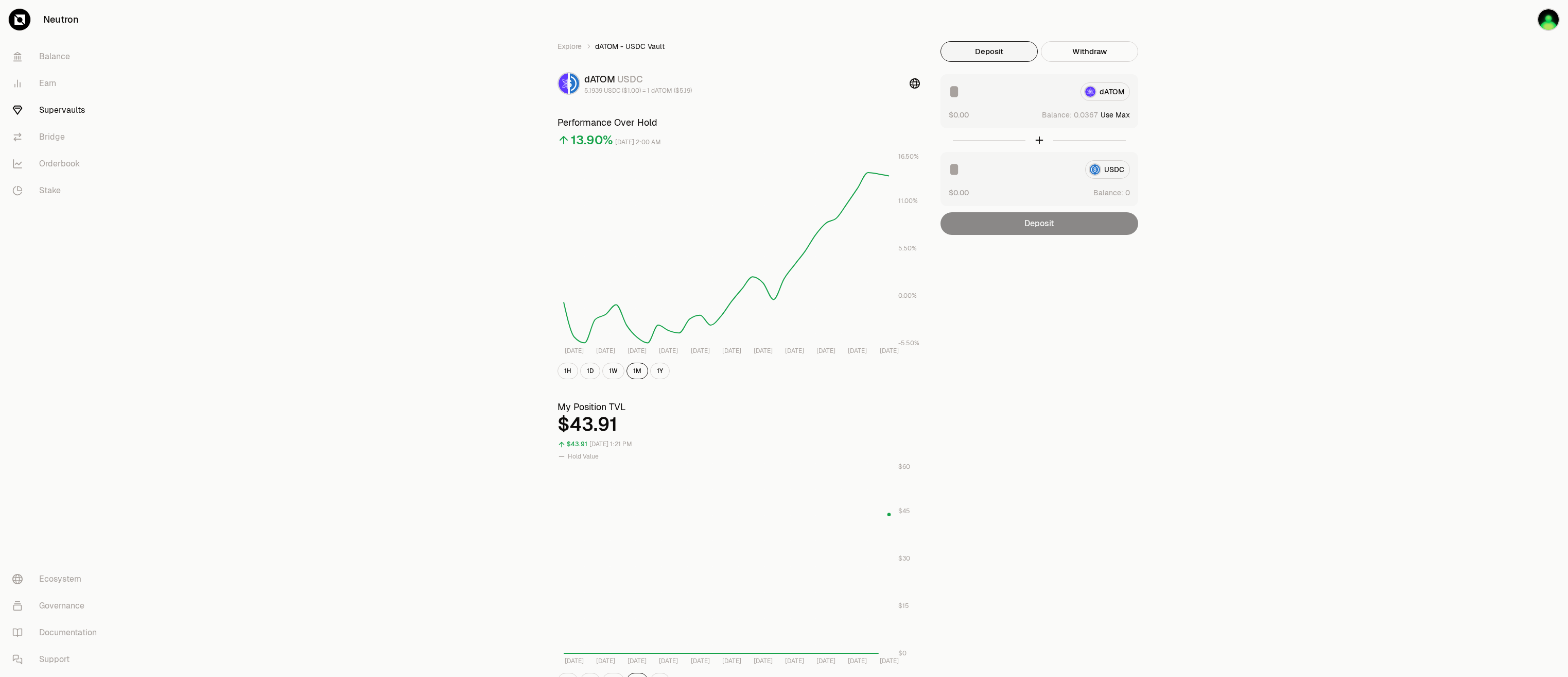
click at [75, 111] on link "Supervaults" at bounding box center [58, 110] width 107 height 27
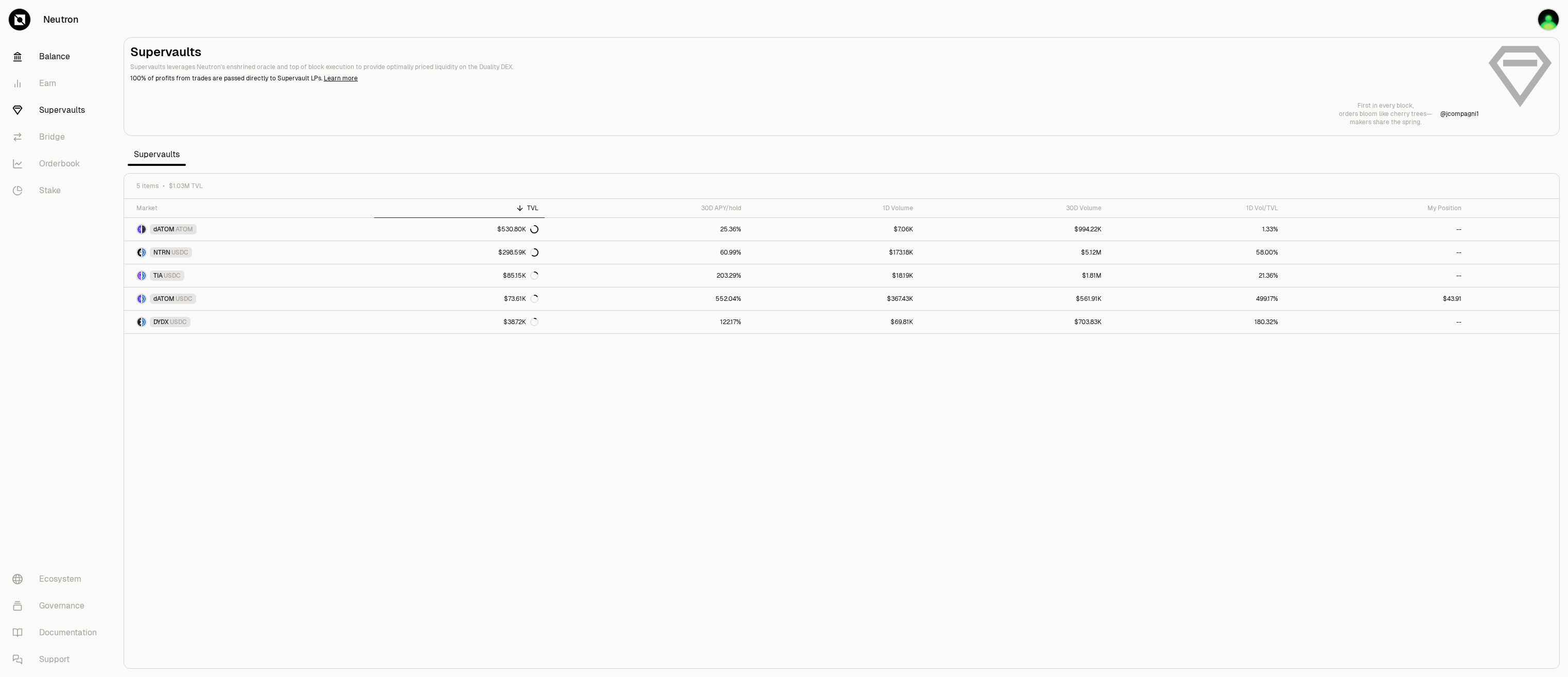
click at [46, 57] on link "Balance" at bounding box center [58, 56] width 107 height 27
